Goal: Use online tool/utility: Use online tool/utility

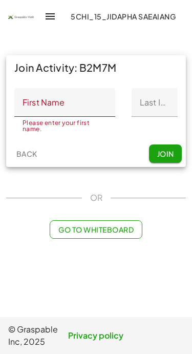
click at [57, 17] on button "button" at bounding box center [50, 16] width 25 height 25
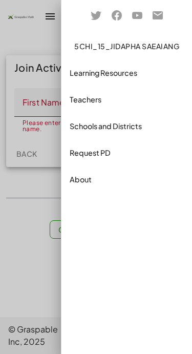
click at [36, 34] on div at bounding box center [96, 177] width 192 height 354
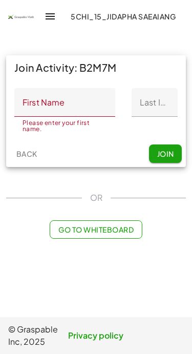
click at [54, 17] on icon "button" at bounding box center [50, 16] width 12 height 12
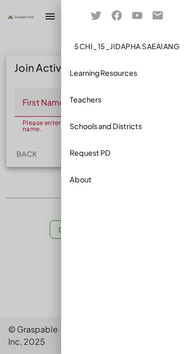
click at [29, 33] on div at bounding box center [96, 177] width 192 height 354
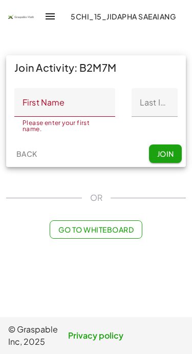
click at [71, 231] on span "Go to Whiteboard" at bounding box center [95, 229] width 75 height 9
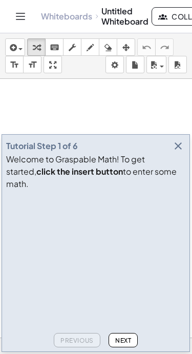
click at [181, 152] on icon "button" at bounding box center [178, 146] width 12 height 12
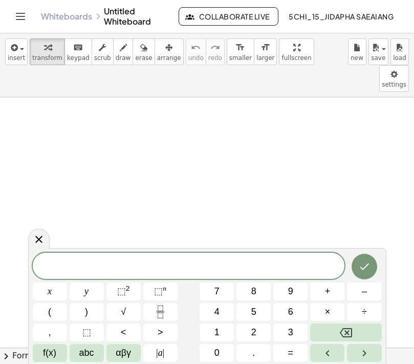
click at [192, 310] on button "5" at bounding box center [254, 312] width 34 height 18
click at [52, 288] on button "x" at bounding box center [50, 291] width 34 height 18
click at [192, 287] on span "+" at bounding box center [328, 291] width 6 height 14
click at [192, 315] on span "6" at bounding box center [290, 312] width 5 height 14
click at [192, 347] on span "=" at bounding box center [291, 353] width 6 height 14
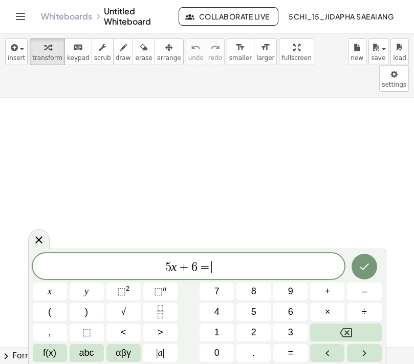
click at [192, 327] on span "1" at bounding box center [217, 332] width 5 height 14
click at [192, 349] on button "0" at bounding box center [217, 353] width 34 height 18
click at [192, 271] on icon "Done" at bounding box center [364, 266] width 12 height 12
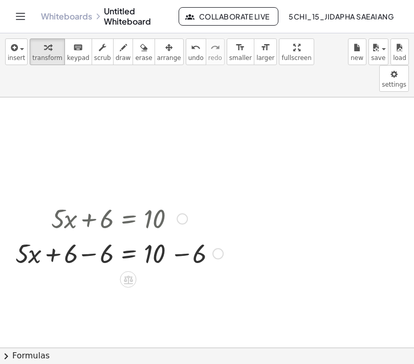
click at [176, 200] on div at bounding box center [119, 217] width 218 height 35
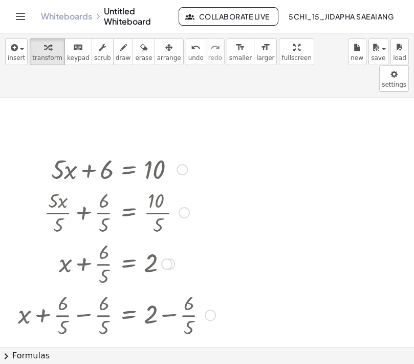
scroll to position [45, 0]
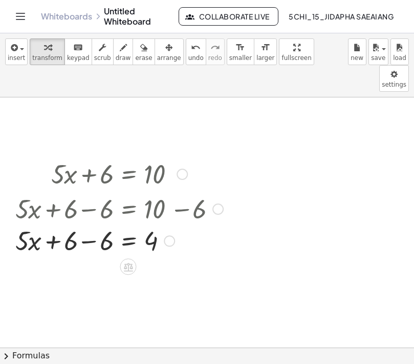
click at [90, 191] on div at bounding box center [119, 208] width 218 height 35
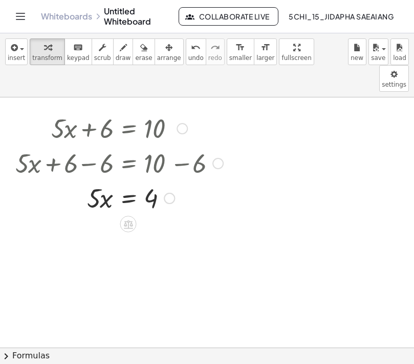
scroll to position [154, 0]
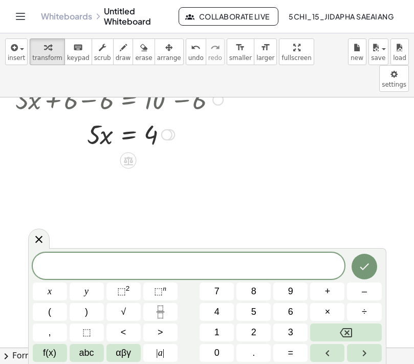
click at [192, 329] on button "3" at bounding box center [290, 332] width 34 height 18
click at [51, 293] on span "x" at bounding box center [50, 291] width 4 height 14
click at [192, 289] on button "+" at bounding box center [327, 291] width 34 height 18
click at [192, 340] on button "Backspace" at bounding box center [345, 332] width 71 height 18
click at [192, 293] on button "–" at bounding box center [364, 291] width 34 height 18
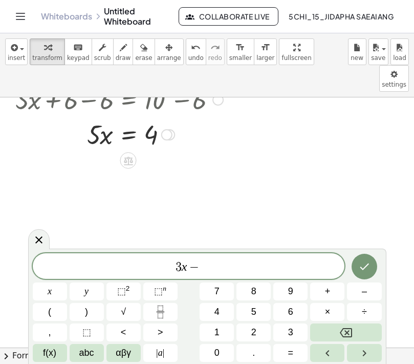
click at [192, 333] on span "2" at bounding box center [253, 332] width 5 height 14
click at [90, 291] on button "y" at bounding box center [87, 291] width 34 height 18
click at [192, 353] on span "=" at bounding box center [291, 353] width 6 height 14
click at [192, 331] on button "1" at bounding box center [217, 332] width 34 height 18
click at [192, 353] on button "0" at bounding box center [217, 353] width 34 height 18
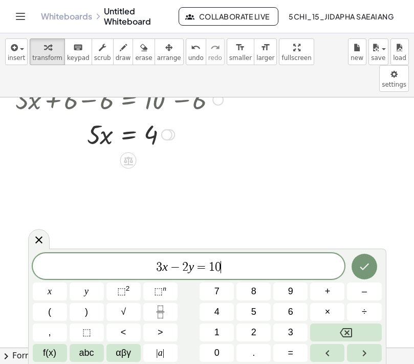
click at [192, 274] on button "Done" at bounding box center [365, 266] width 26 height 26
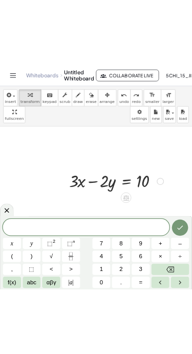
scroll to position [291, 0]
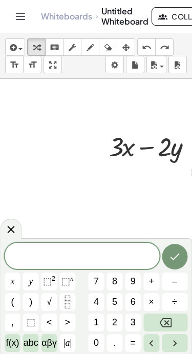
click at [114, 324] on span "2" at bounding box center [114, 322] width 5 height 14
click at [16, 285] on button "x" at bounding box center [13, 281] width 16 height 18
click at [50, 282] on span "⬚" at bounding box center [47, 281] width 9 height 10
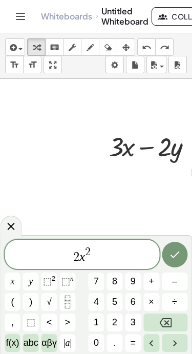
click at [174, 290] on button "–" at bounding box center [175, 281] width 26 height 18
click at [91, 321] on button "1" at bounding box center [97, 322] width 16 height 18
click at [131, 303] on span "6" at bounding box center [133, 302] width 5 height 14
click at [14, 284] on span "x" at bounding box center [12, 281] width 4 height 14
click at [150, 283] on span "+" at bounding box center [152, 281] width 6 height 14
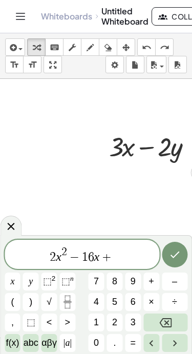
click at [115, 283] on span "8" at bounding box center [114, 281] width 5 height 14
click at [135, 345] on span "=" at bounding box center [134, 343] width 6 height 14
click at [99, 345] on button "0" at bounding box center [97, 343] width 16 height 18
click at [177, 259] on icon "Done" at bounding box center [174, 254] width 12 height 12
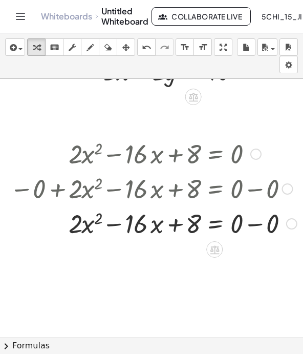
scroll to position [337, 5]
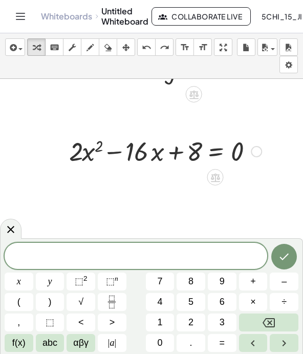
click at [192, 179] on icon at bounding box center [215, 177] width 9 height 9
click at [12, 226] on icon at bounding box center [11, 229] width 12 height 12
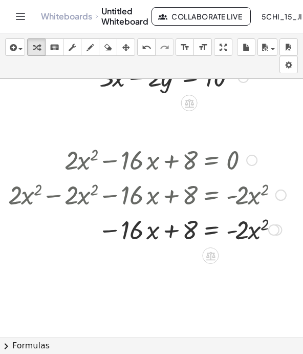
scroll to position [329, 10]
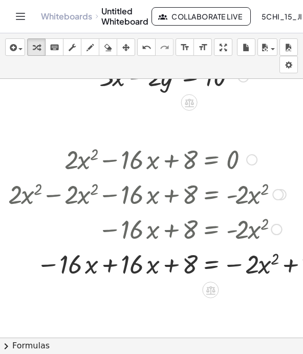
click at [116, 240] on div at bounding box center [180, 228] width 355 height 35
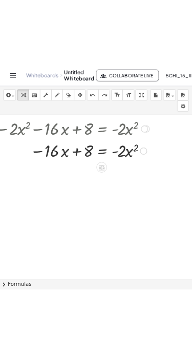
scroll to position [422, 56]
